Goal: Task Accomplishment & Management: Use online tool/utility

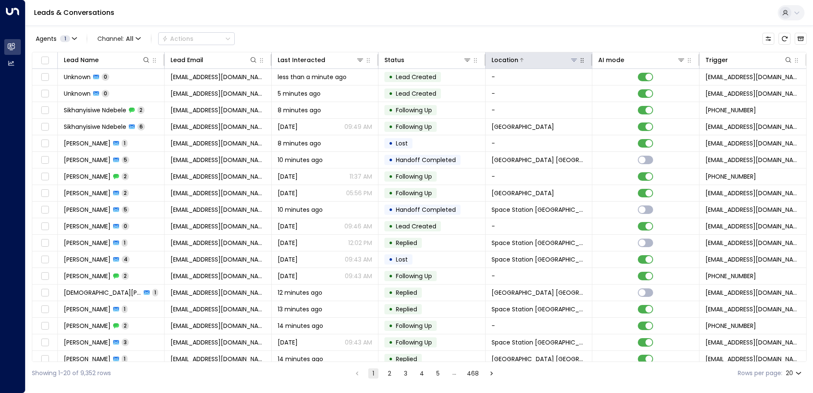
click at [572, 60] on icon at bounding box center [574, 60] width 6 height 3
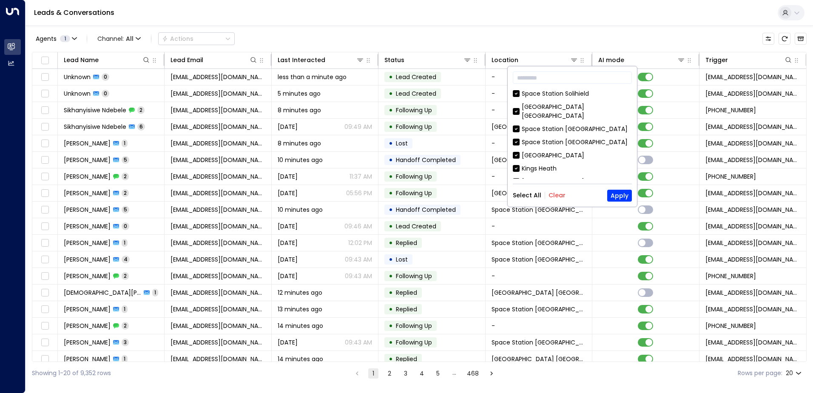
click at [557, 192] on button "Clear" at bounding box center [556, 195] width 17 height 7
click at [571, 138] on div "Space Station [GEOGRAPHIC_DATA]" at bounding box center [575, 142] width 106 height 9
click at [616, 198] on button "Apply" at bounding box center [619, 196] width 25 height 12
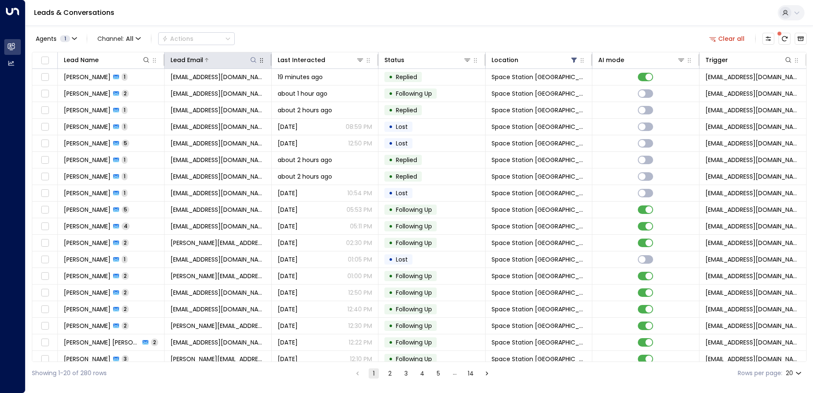
click at [249, 63] on button at bounding box center [253, 60] width 9 height 9
type input "**********"
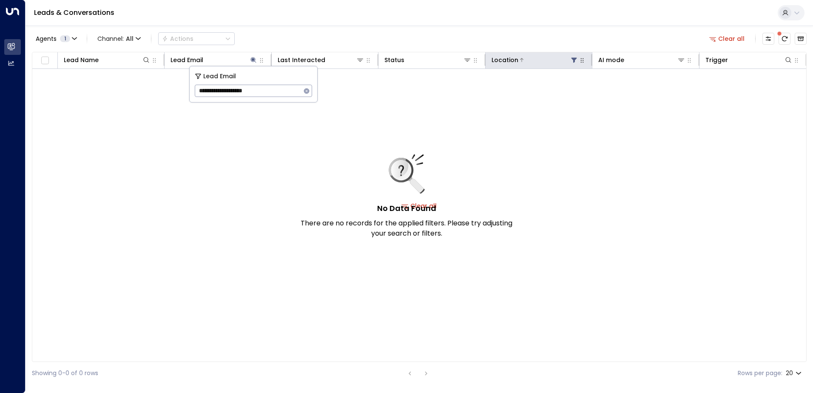
click at [573, 60] on icon at bounding box center [574, 60] width 6 height 5
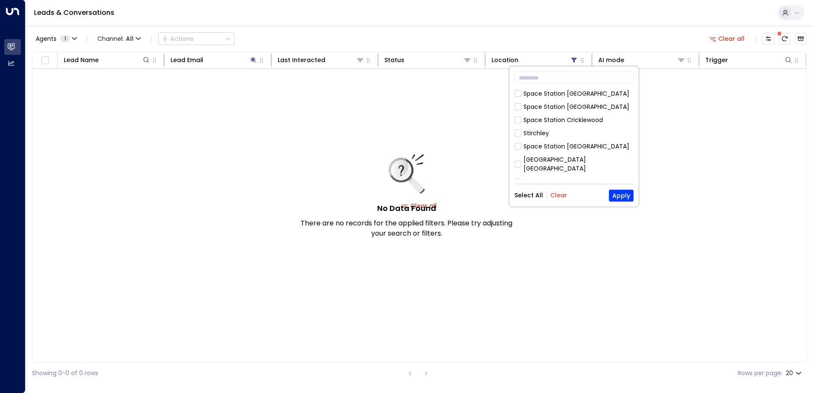
click at [553, 195] on button "Clear" at bounding box center [558, 195] width 17 height 7
drag, startPoint x: 633, startPoint y: 100, endPoint x: 630, endPoint y: 122, distance: 21.9
click at [630, 122] on div "​ [GEOGRAPHIC_DATA] [GEOGRAPHIC_DATA] [GEOGRAPHIC_DATA] [GEOGRAPHIC_DATA] [GEOG…" at bounding box center [573, 136] width 129 height 140
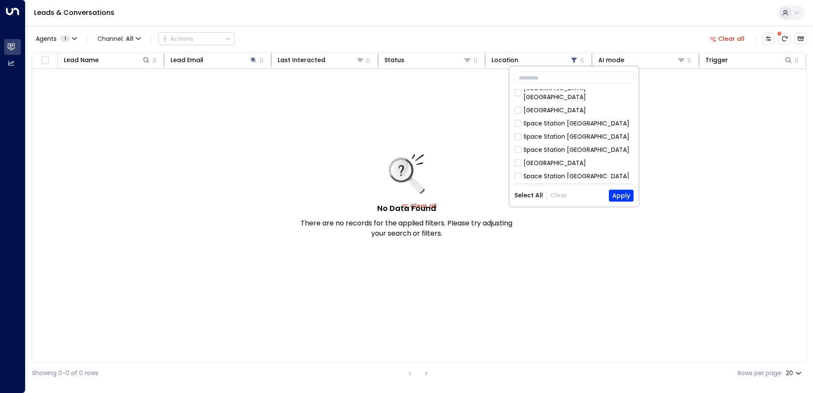
scroll to position [255, 0]
click at [579, 169] on div "Space Station [GEOGRAPHIC_DATA]" at bounding box center [576, 173] width 106 height 9
click at [613, 193] on button "Apply" at bounding box center [621, 196] width 25 height 12
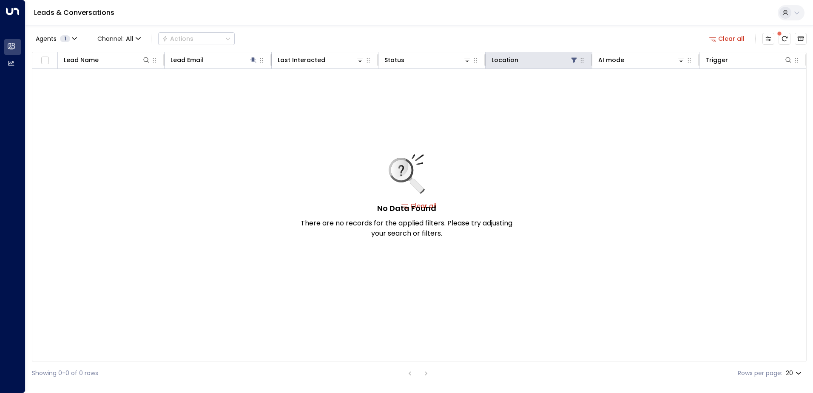
click at [576, 65] on th "Location" at bounding box center [538, 60] width 107 height 17
click at [576, 60] on icon at bounding box center [573, 60] width 7 height 7
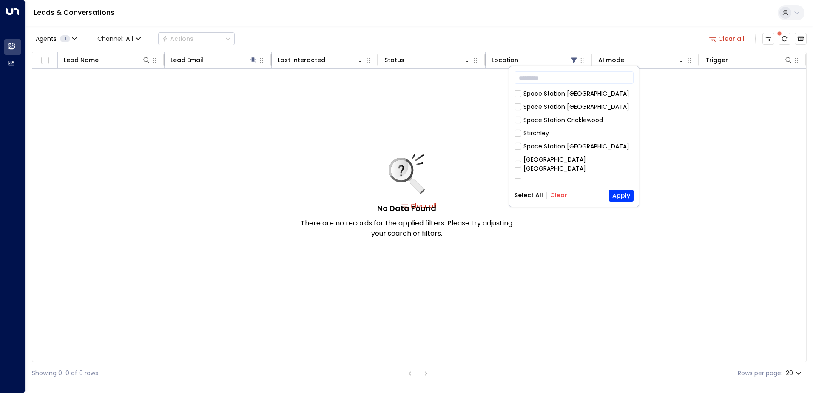
drag, startPoint x: 560, startPoint y: 196, endPoint x: 568, endPoint y: 195, distance: 8.3
click at [560, 196] on button "Clear" at bounding box center [558, 195] width 17 height 7
click at [621, 201] on div "​ [GEOGRAPHIC_DATA] [GEOGRAPHIC_DATA] [GEOGRAPHIC_DATA] [GEOGRAPHIC_DATA] [GEOG…" at bounding box center [573, 136] width 129 height 140
click at [624, 190] on button "Apply" at bounding box center [621, 196] width 25 height 12
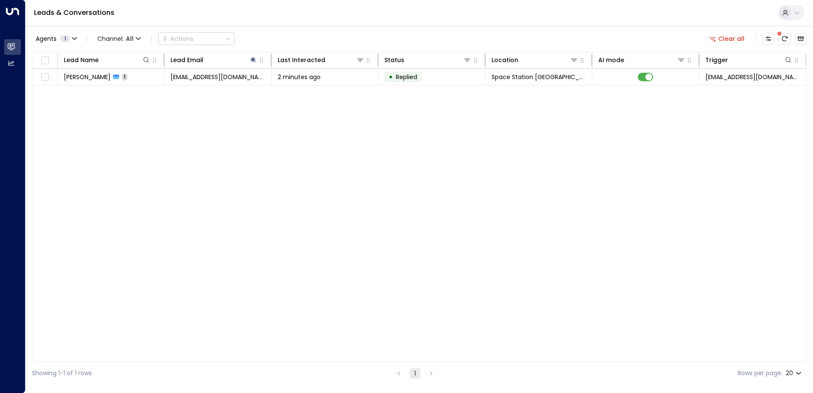
click at [383, 171] on div "Lead Name Lead Email Last Interacted Status Location AI mode Trigger [PERSON_NA…" at bounding box center [419, 207] width 775 height 310
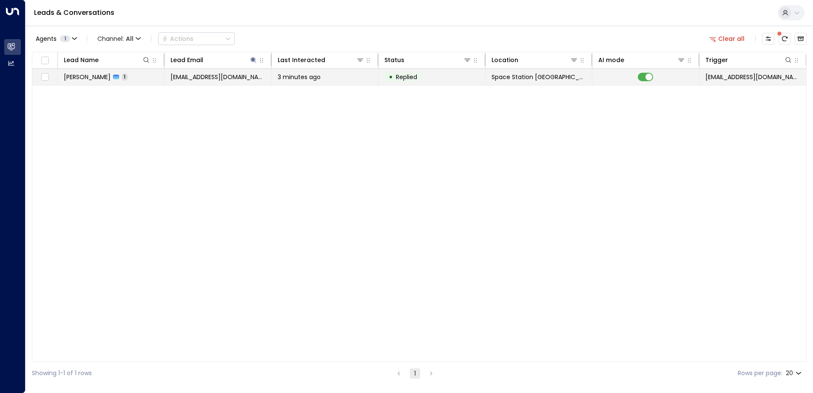
click at [645, 82] on td at bounding box center [645, 77] width 107 height 16
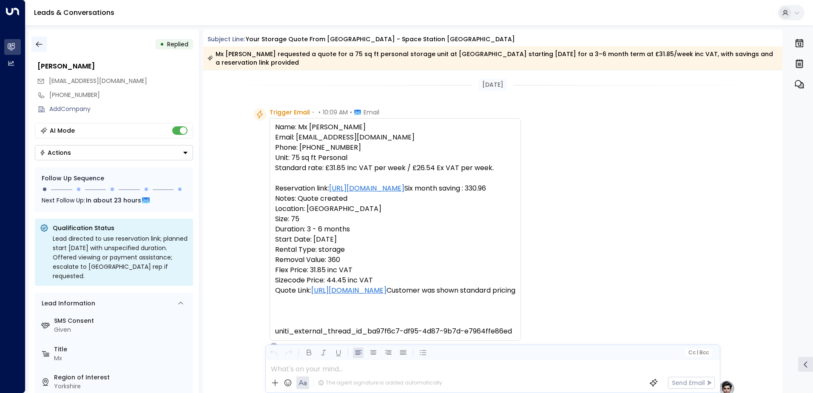
click at [41, 50] on button "button" at bounding box center [38, 44] width 15 height 15
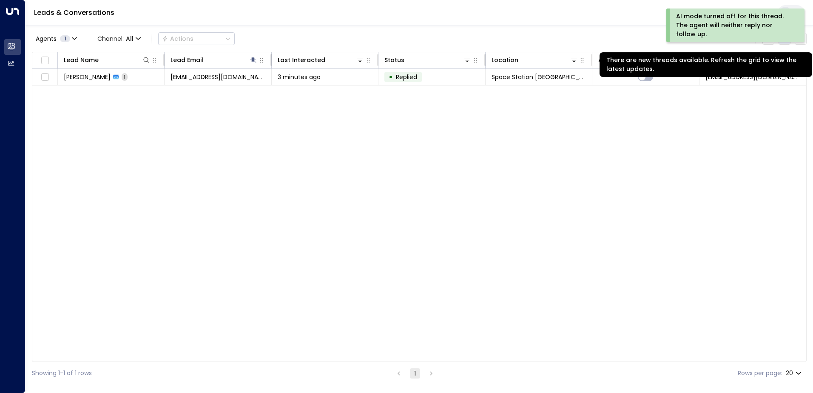
click at [787, 42] on button "There are new threads available. Refresh the grid to view the latest updates." at bounding box center [784, 39] width 12 height 12
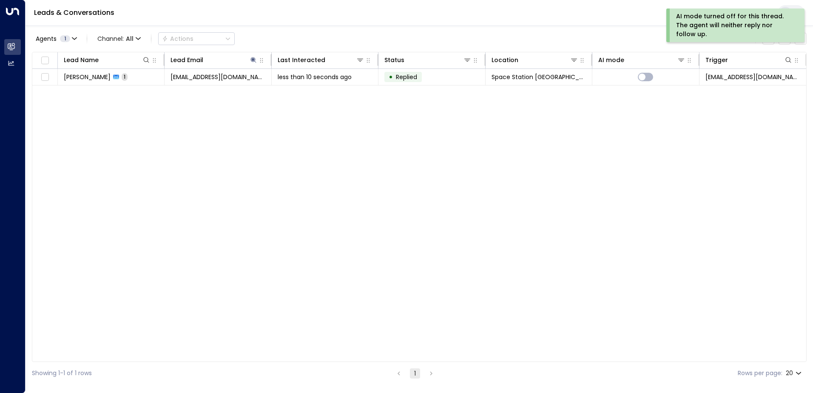
click at [187, 193] on div "Lead Name Lead Email Last Interacted Status Location AI mode Trigger [PERSON_NA…" at bounding box center [419, 207] width 775 height 310
